Goal: Task Accomplishment & Management: Complete application form

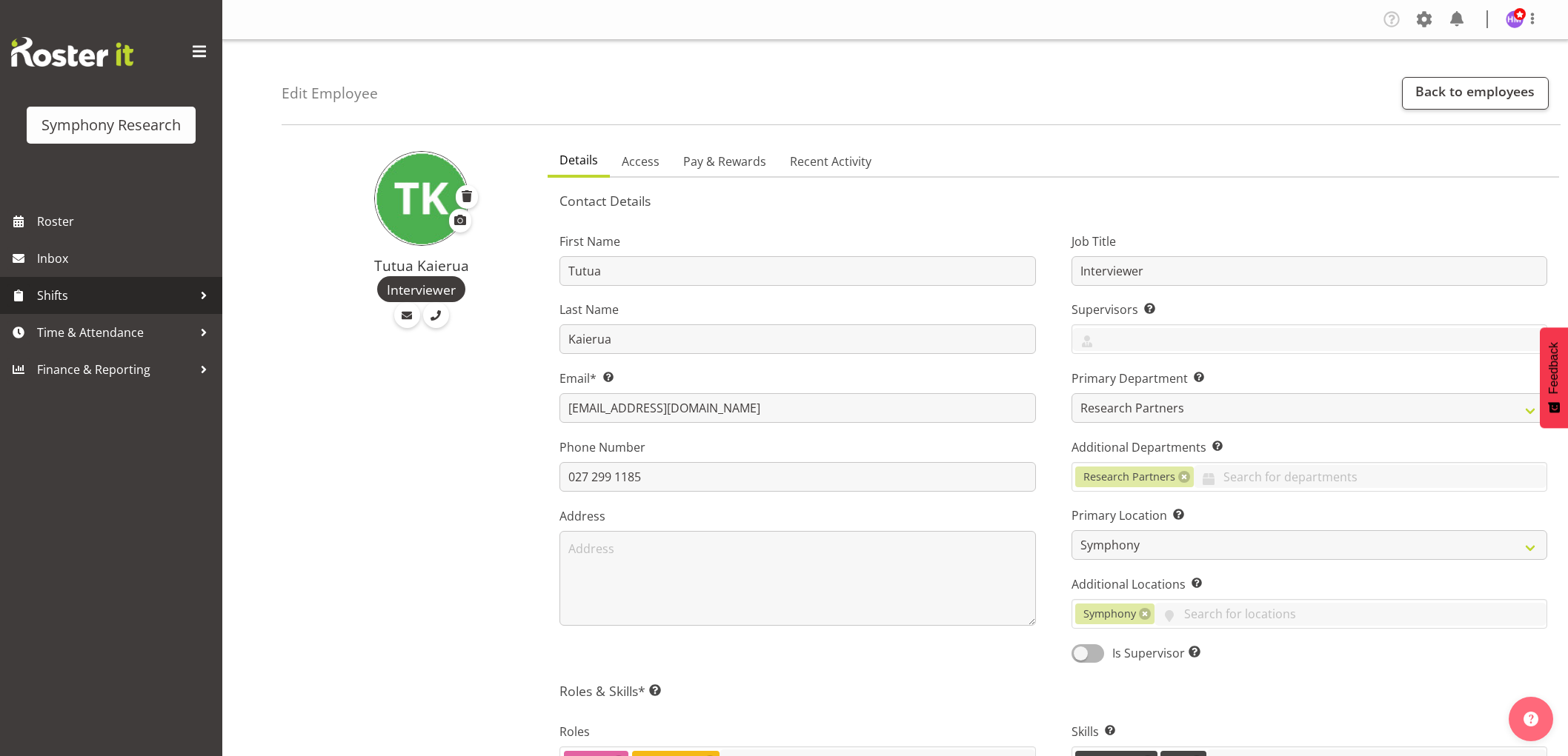
select select "39"
select select "TimelineWeek"
click at [78, 331] on span "Time & Attendance" at bounding box center [114, 332] width 155 height 22
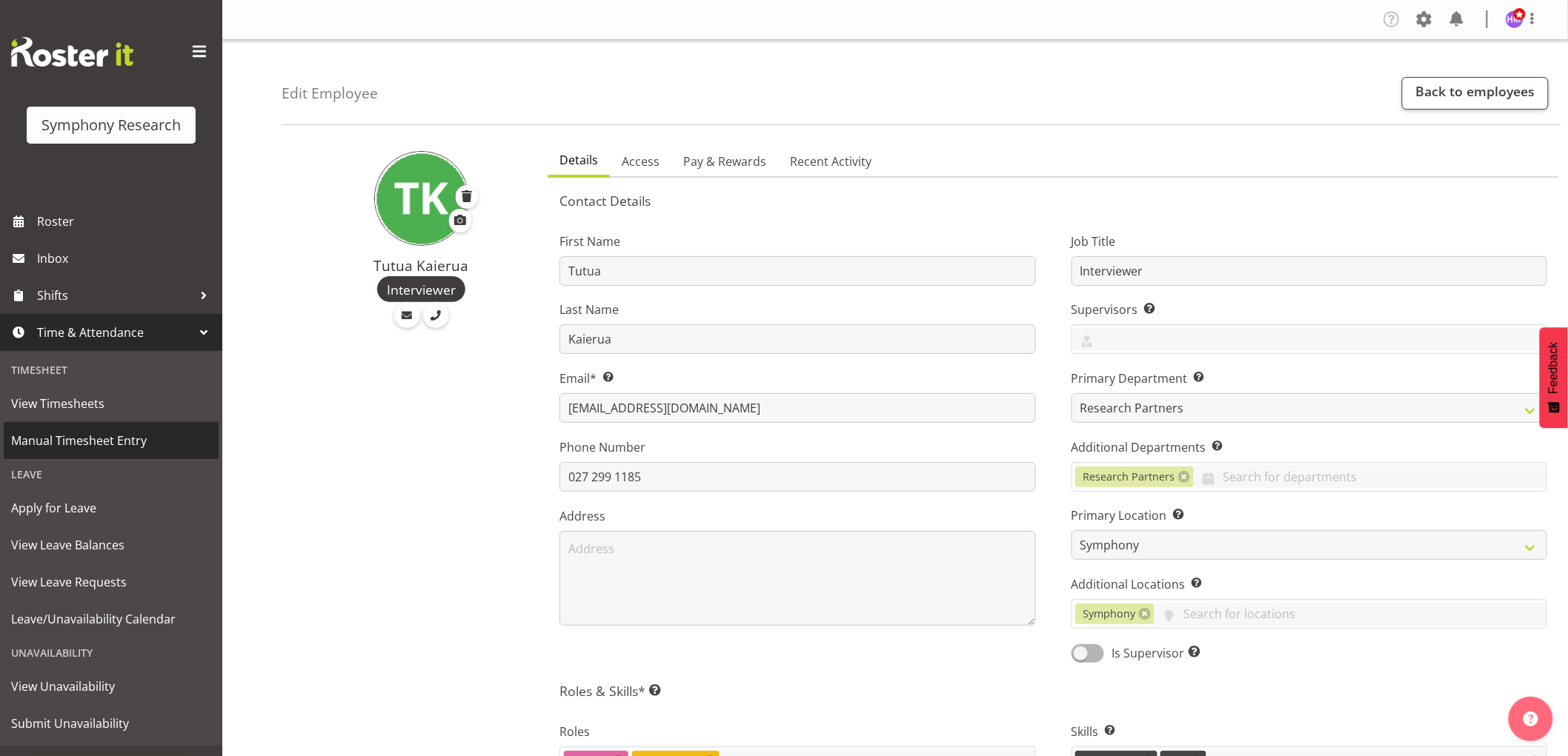
click at [137, 448] on span "Manual Timesheet Entry" at bounding box center [111, 441] width 200 height 22
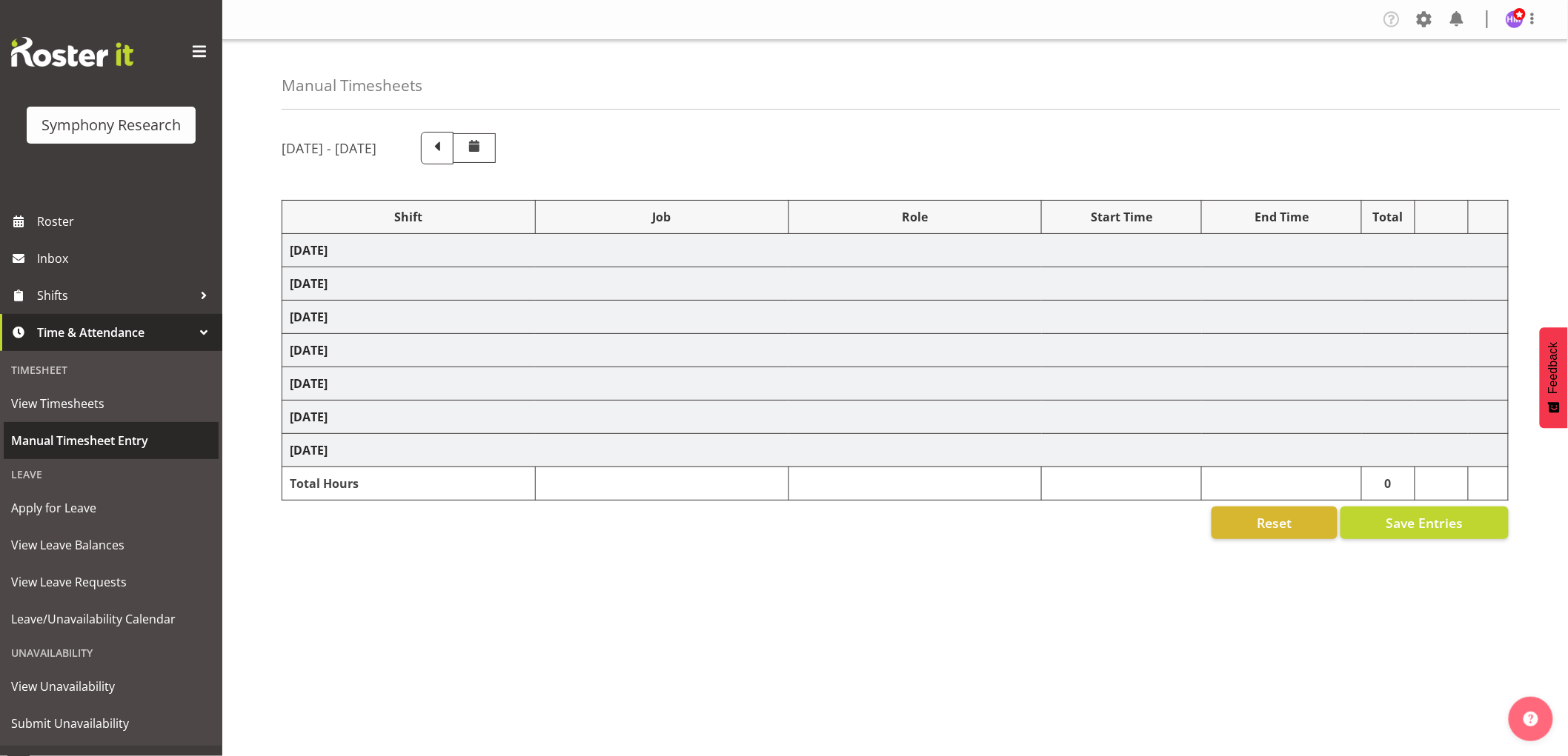
select select "1607"
select select "760"
select select "1607"
select select "743"
select select "1607"
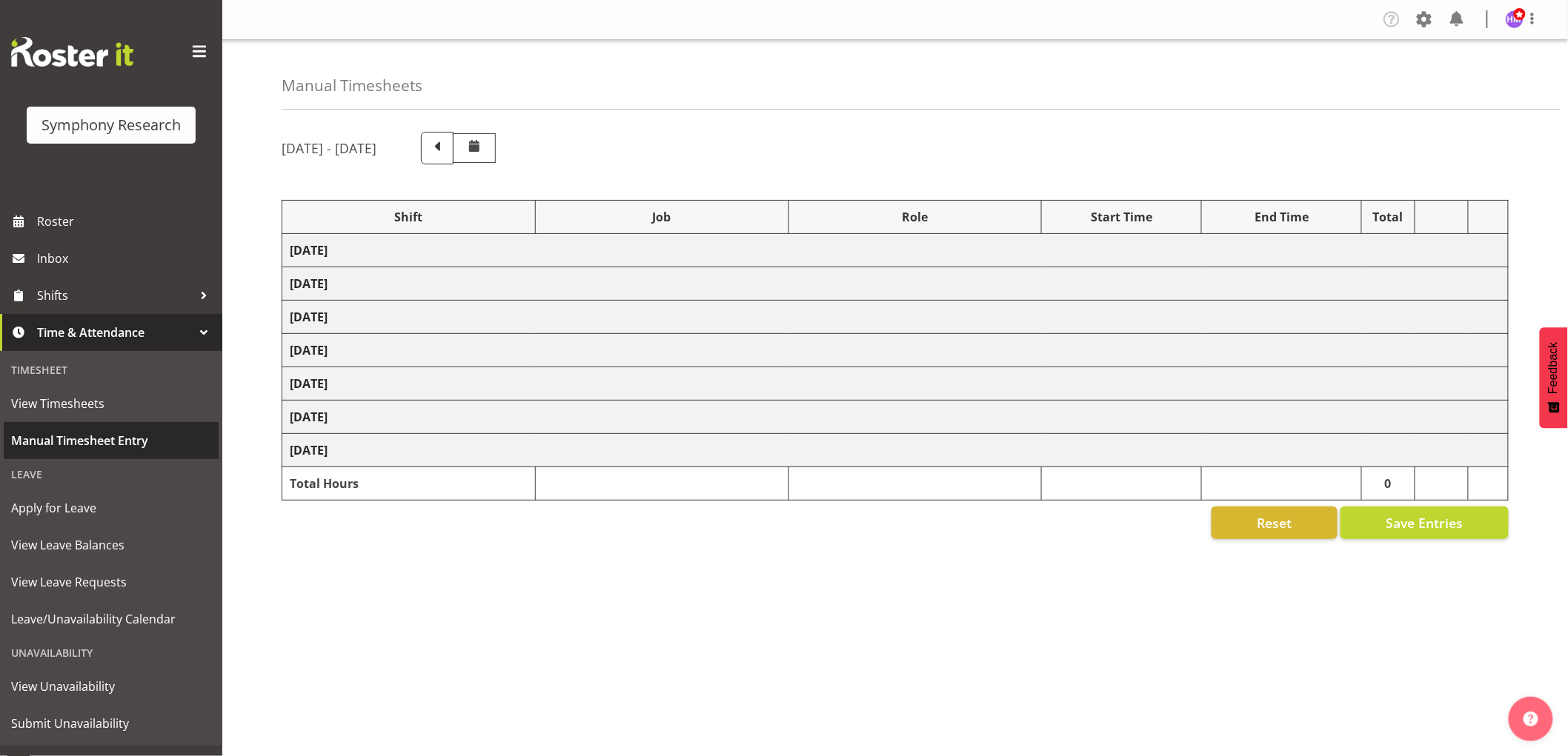
select select "10527"
select select "1607"
select select "10499"
select select "1607"
select select "743"
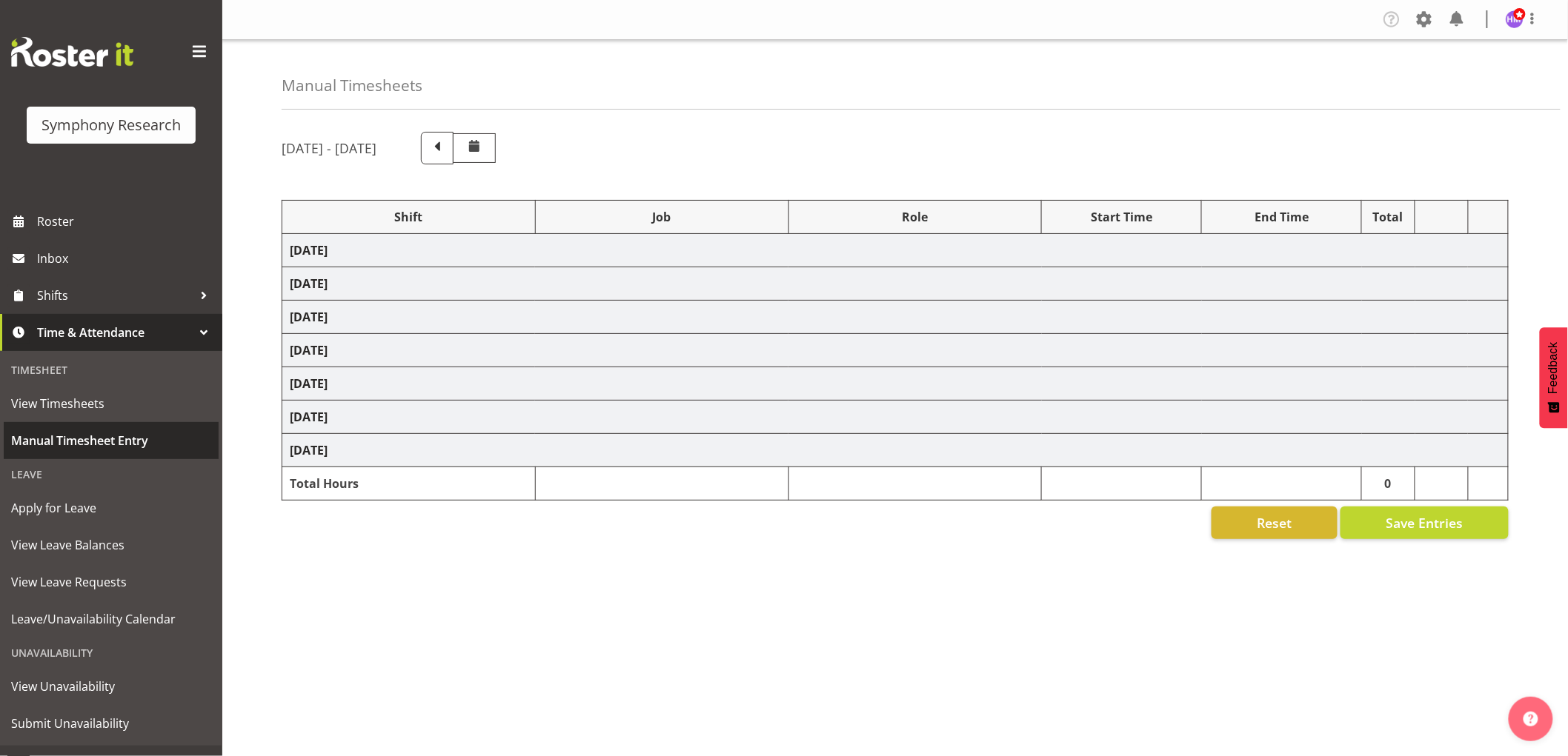
select select "1607"
select select "743"
select select "1607"
select select "10499"
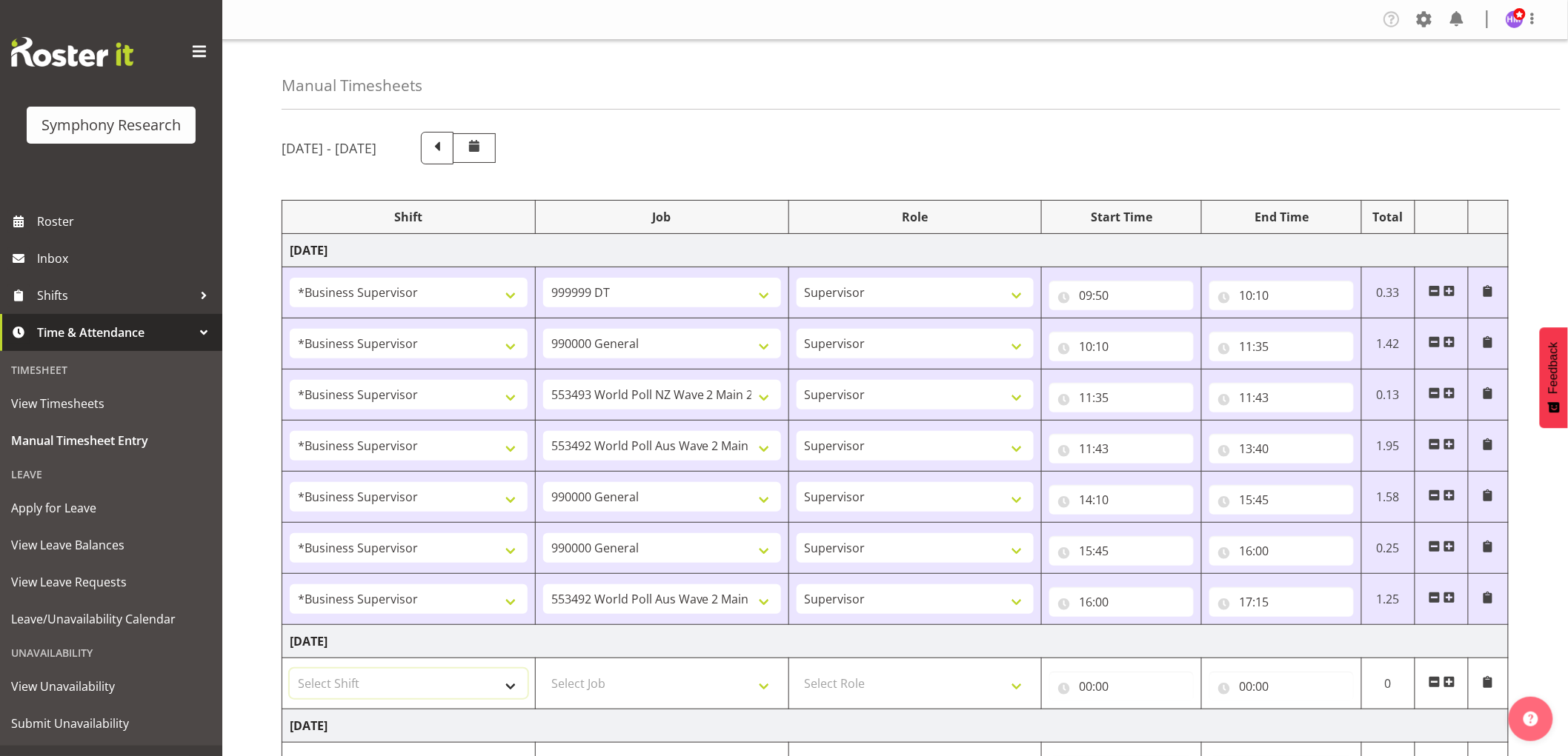
click at [468, 686] on select "Select Shift !!Weekend Residential (Roster IT Shift Label) *Business 9/10am ~ 4…" at bounding box center [409, 683] width 238 height 30
click at [605, 682] on select "Select Job 550060 IF Admin 553492 World Poll Aus Wave 2 Main 2025 553493 World …" at bounding box center [662, 683] width 238 height 30
click at [898, 158] on div "September 29th - October 5th 2025" at bounding box center [895, 148] width 1227 height 33
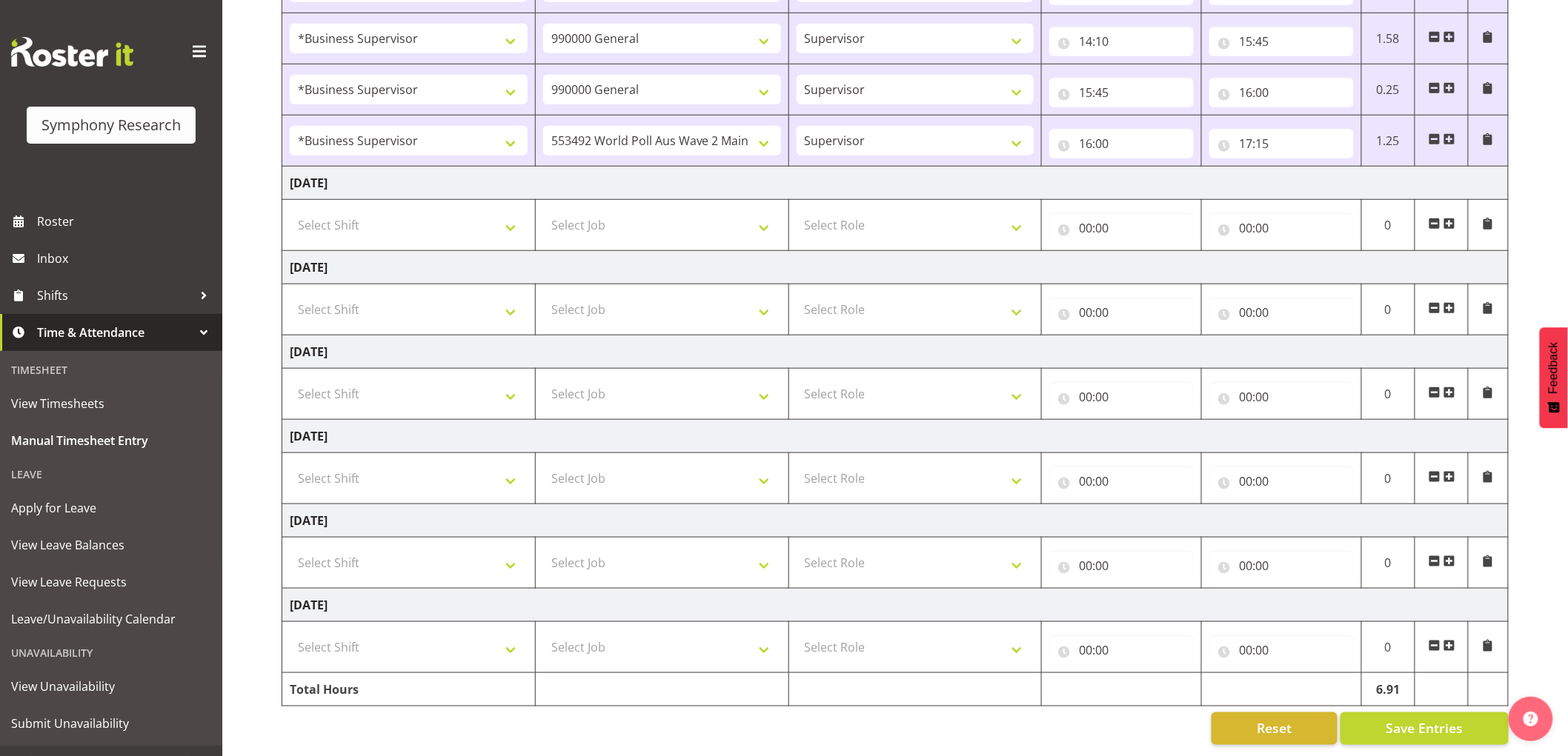
scroll to position [473, 0]
click at [1410, 726] on span "Save Entries" at bounding box center [1423, 728] width 77 height 19
click at [1275, 131] on input "17:15" at bounding box center [1281, 143] width 145 height 30
click at [1322, 174] on select "00 01 02 03 04 05 06 07 08 09 10 11 12 13 14 15 16 17 18 19 20 21 22 23" at bounding box center [1310, 182] width 34 height 30
select select "18"
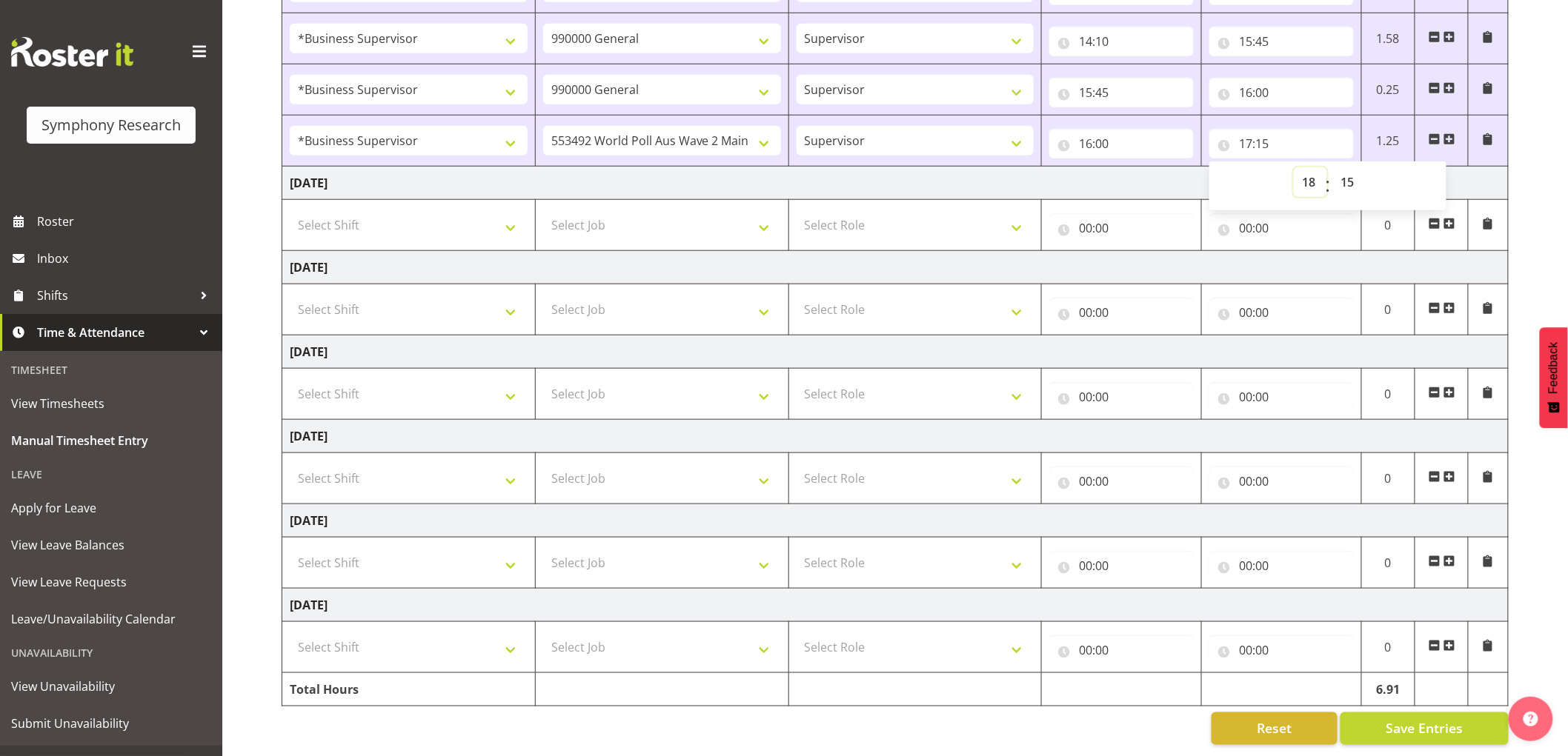
click at [1293, 168] on select "00 01 02 03 04 05 06 07 08 09 10 11 12 13 14 15 16 17 18 19 20 21 22 23" at bounding box center [1310, 182] width 34 height 30
type input "18:15"
click at [1347, 173] on select "00 01 02 03 04 05 06 07 08 09 10 11 12 13 14 15 16 17 18 19 20 21 22 23 24 25 2…" at bounding box center [1349, 182] width 34 height 30
click at [1332, 168] on select "00 01 02 03 04 05 06 07 08 09 10 11 12 13 14 15 16 17 18 19 20 21 22 23 24 25 2…" at bounding box center [1349, 182] width 34 height 30
click at [1159, 182] on td "Tuesday 30th September 2025" at bounding box center [895, 184] width 1226 height 34
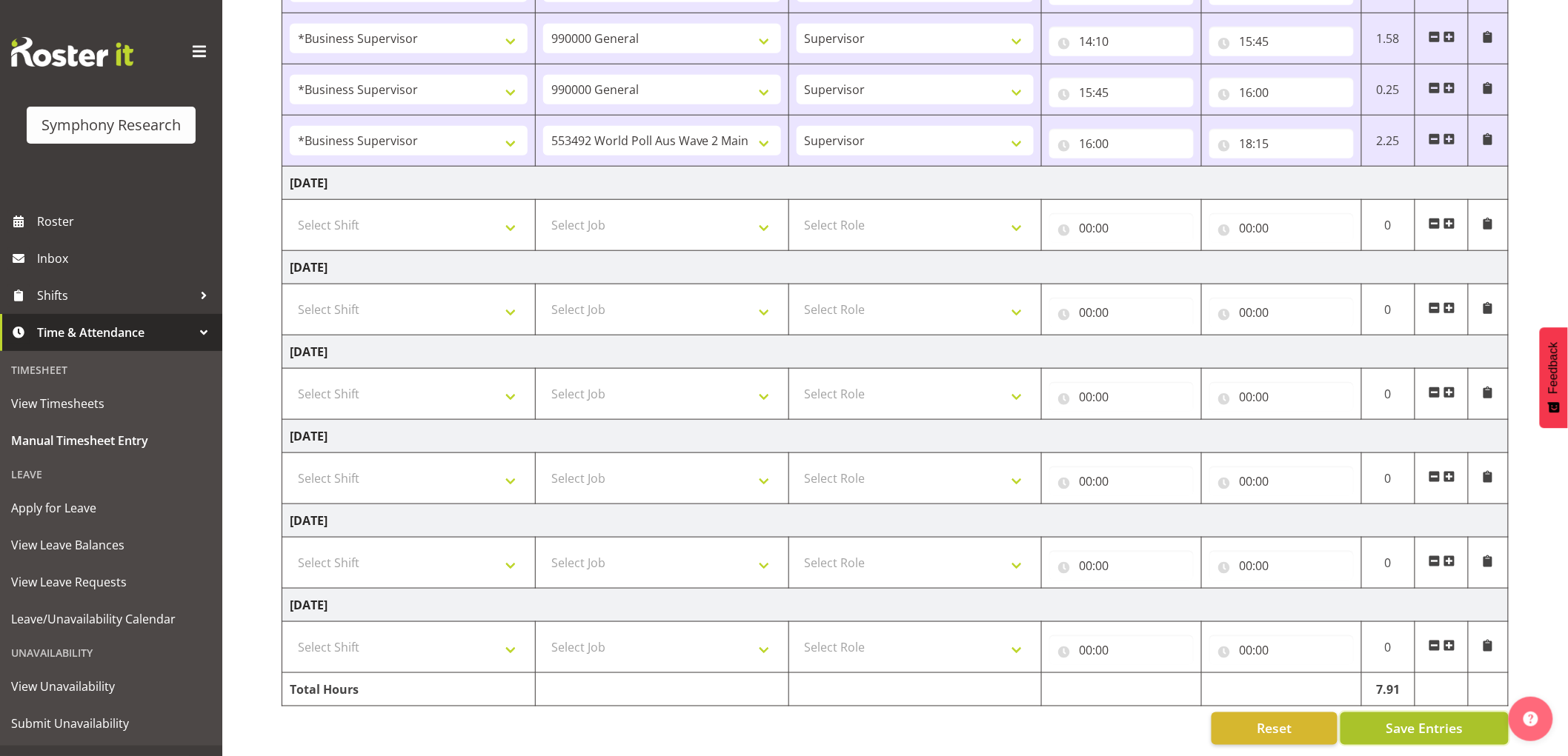
click at [1405, 731] on button "Save Entries" at bounding box center [1424, 728] width 168 height 33
click at [1326, 179] on td "Tuesday 30th September 2025" at bounding box center [895, 184] width 1226 height 34
